Goal: Book appointment/travel/reservation

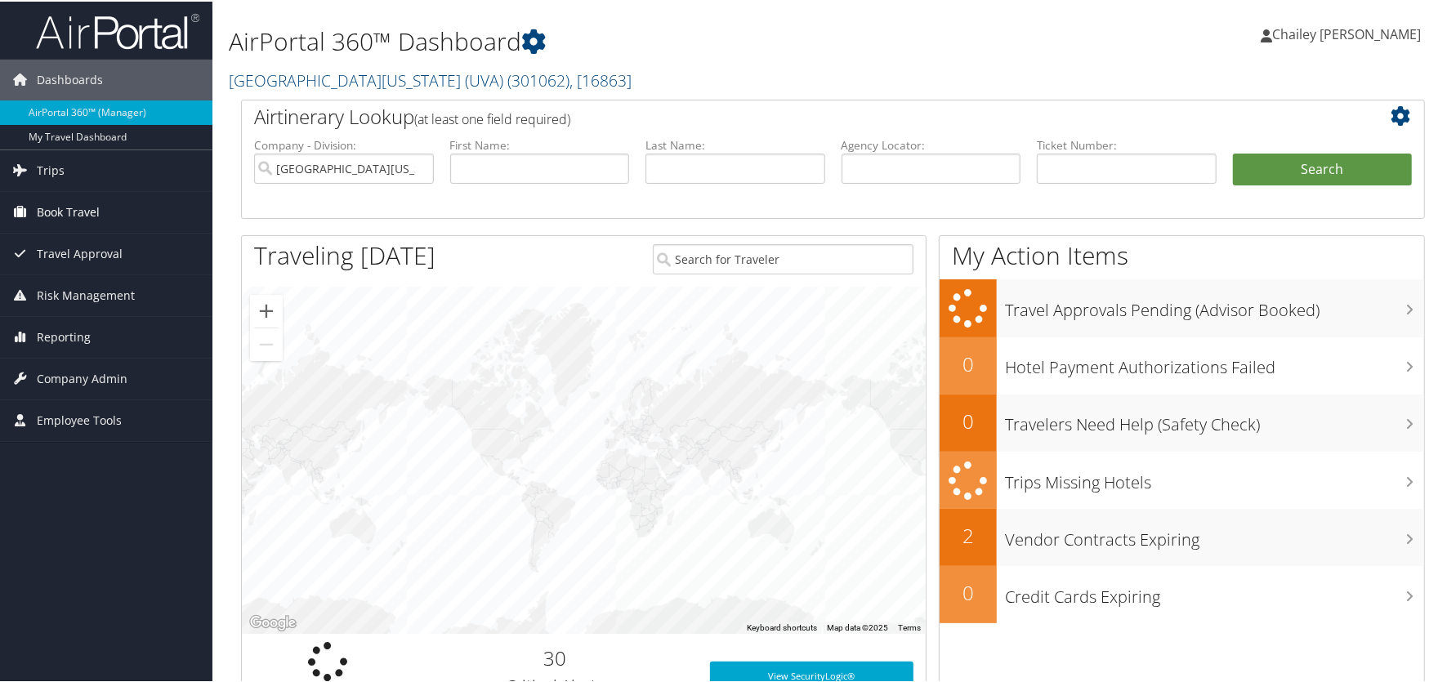
click at [55, 211] on span "Book Travel" at bounding box center [68, 210] width 63 height 41
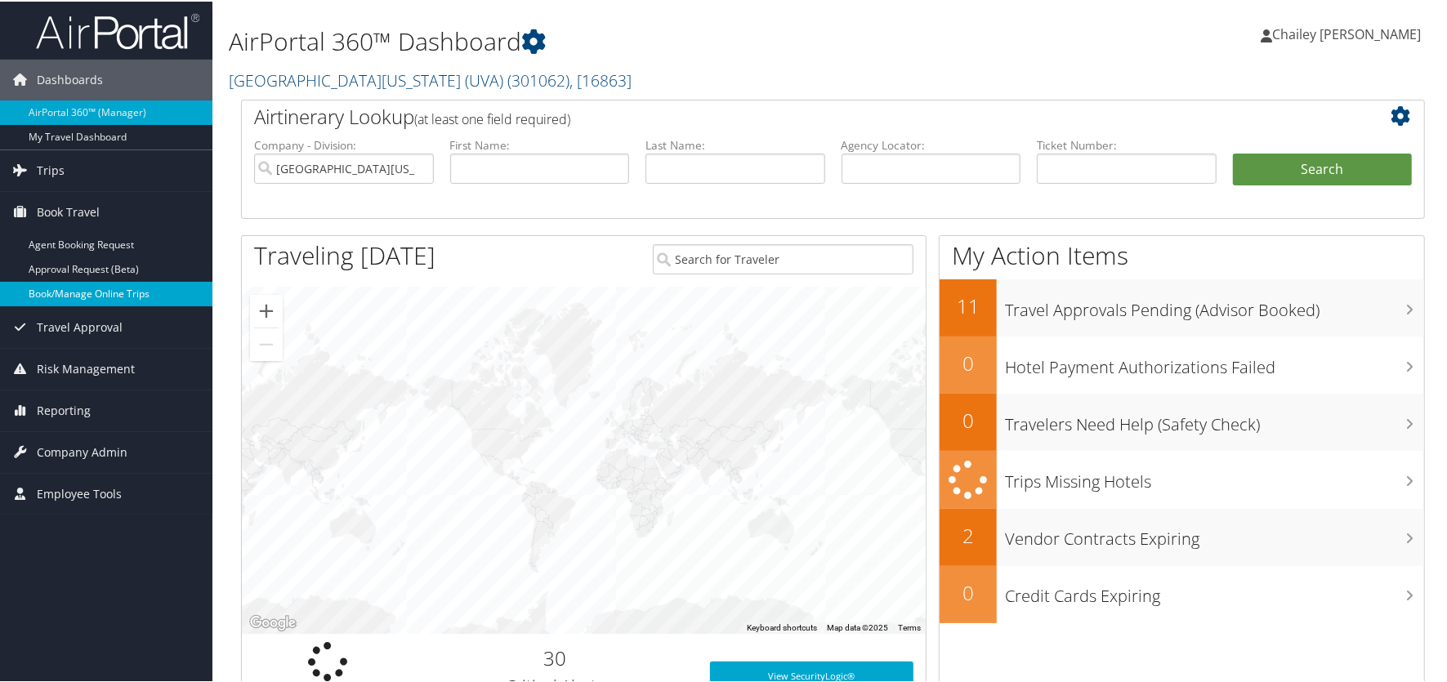
click at [51, 289] on link "Book/Manage Online Trips" at bounding box center [106, 292] width 212 height 25
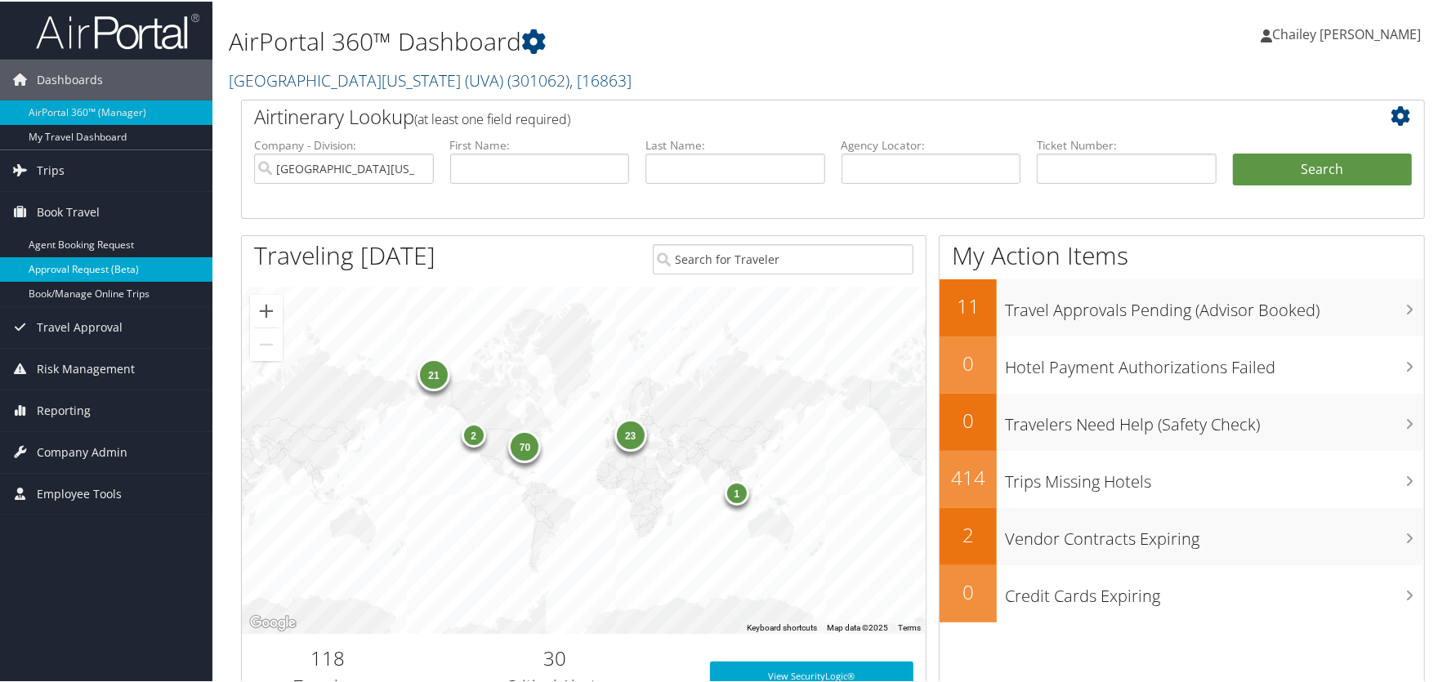
drag, startPoint x: 85, startPoint y: 289, endPoint x: 74, endPoint y: 271, distance: 20.9
click at [83, 288] on link "Book/Manage Online Trips" at bounding box center [106, 292] width 212 height 25
